Goal: Task Accomplishment & Management: Manage account settings

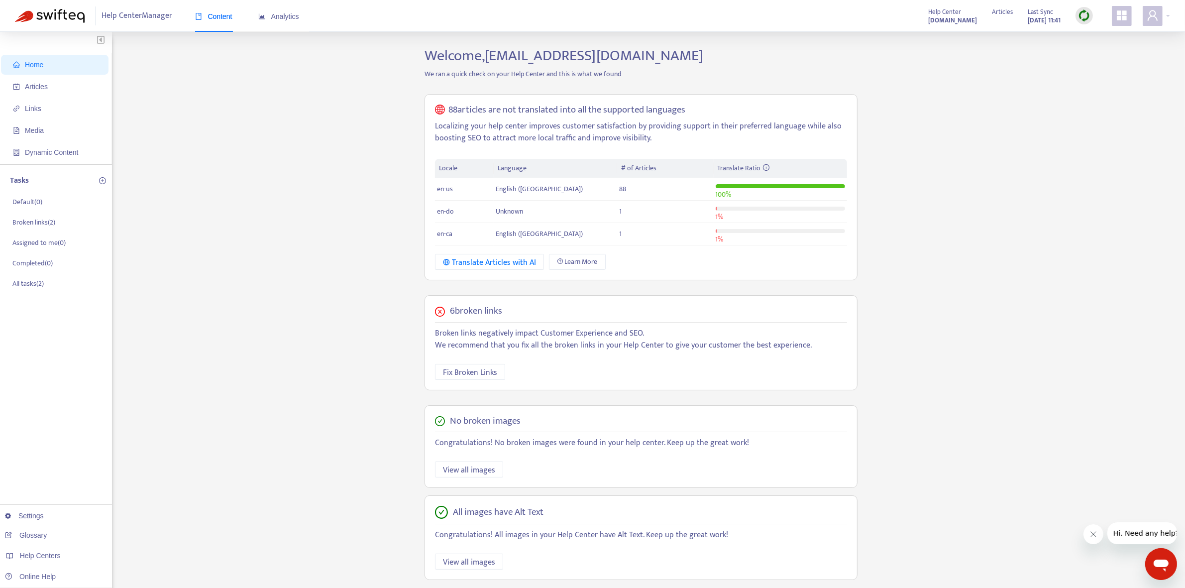
drag, startPoint x: 1041, startPoint y: 239, endPoint x: 244, endPoint y: 128, distance: 805.3
click at [1041, 240] on div "Home Articles Links Media Dynamic Content Tasks Default ( 0 ) Broken links ( 2 …" at bounding box center [592, 338] width 1155 height 582
click at [22, 513] on link "Settings" at bounding box center [24, 516] width 39 height 8
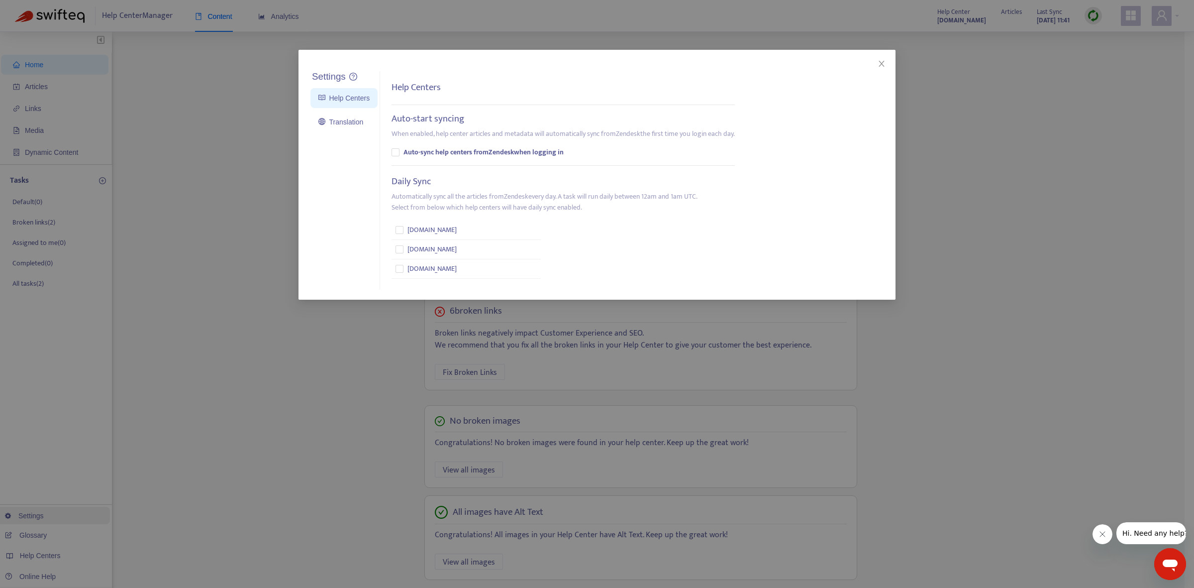
click at [22, 513] on div "Settings Help Centers Translation Settings Help Centers Auto-start syncing When…" at bounding box center [597, 294] width 1194 height 588
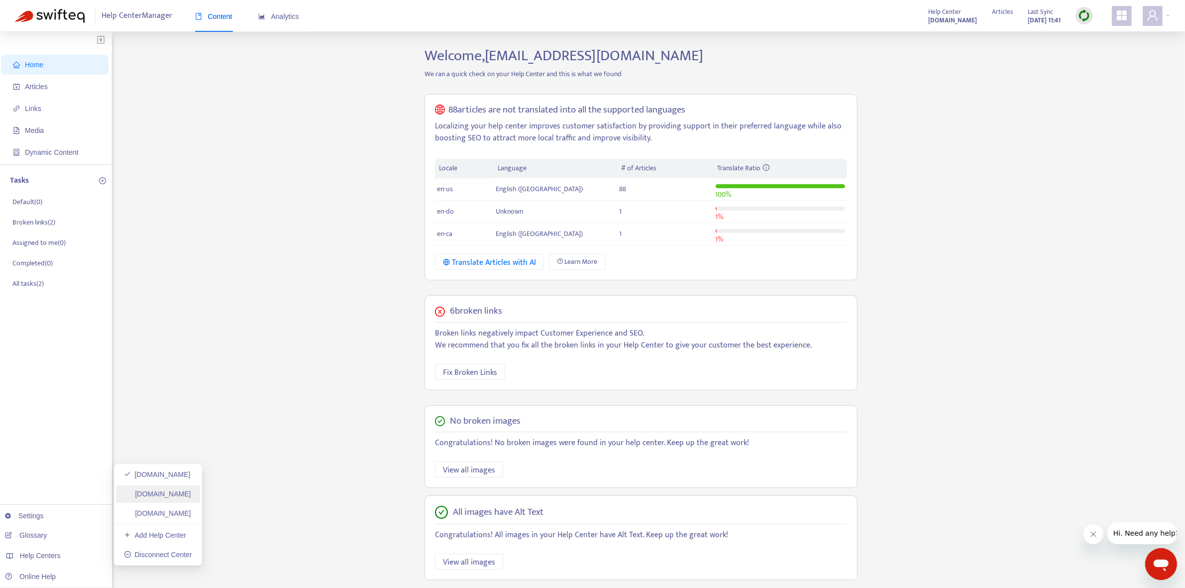
click at [191, 496] on link "amway-jpn-kb.zendesk.com" at bounding box center [157, 494] width 67 height 8
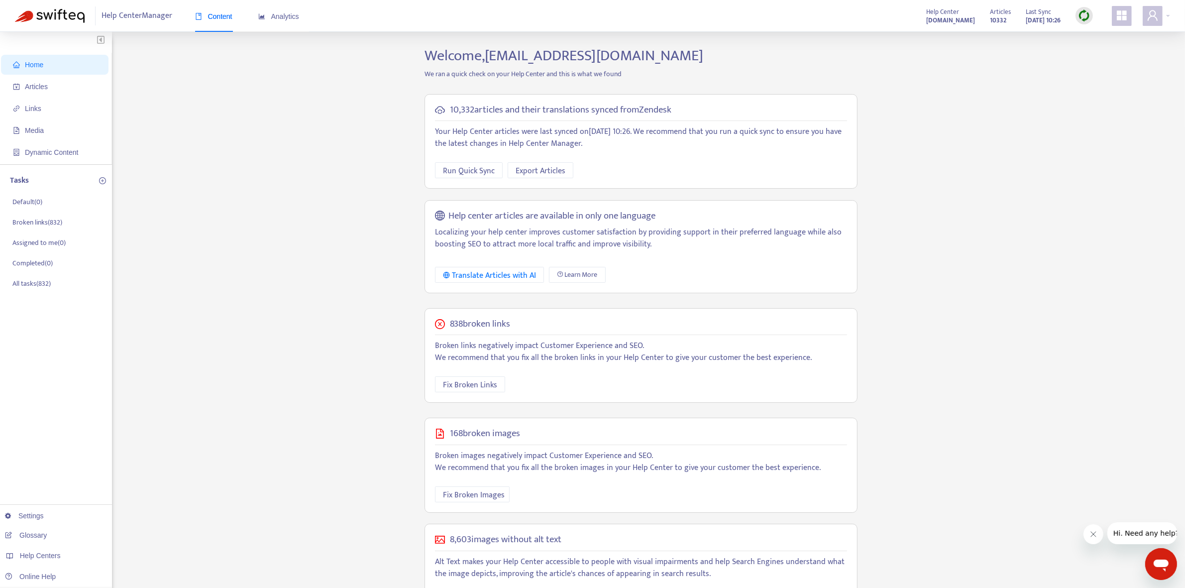
click at [1048, 137] on div "Home Articles Links Media Dynamic Content Tasks Default ( 0 ) Broken links ( 83…" at bounding box center [592, 340] width 1155 height 587
click at [453, 173] on span "Run Quick Sync" at bounding box center [469, 171] width 52 height 12
click at [186, 516] on link "amway-jpn.zendesk.com" at bounding box center [157, 513] width 67 height 8
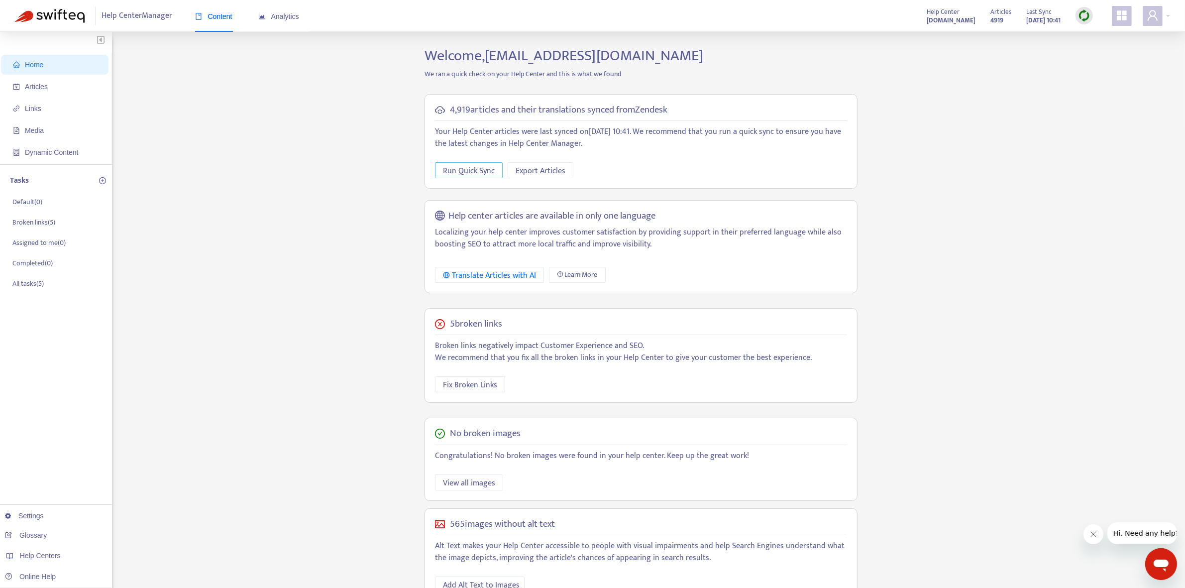
click at [484, 169] on span "Run Quick Sync" at bounding box center [469, 171] width 52 height 12
click at [235, 127] on div "Home Articles Links Media Dynamic Content Tasks Default ( 0 ) Broken links ( 5 …" at bounding box center [592, 338] width 1155 height 582
